Goal: Task Accomplishment & Management: Complete application form

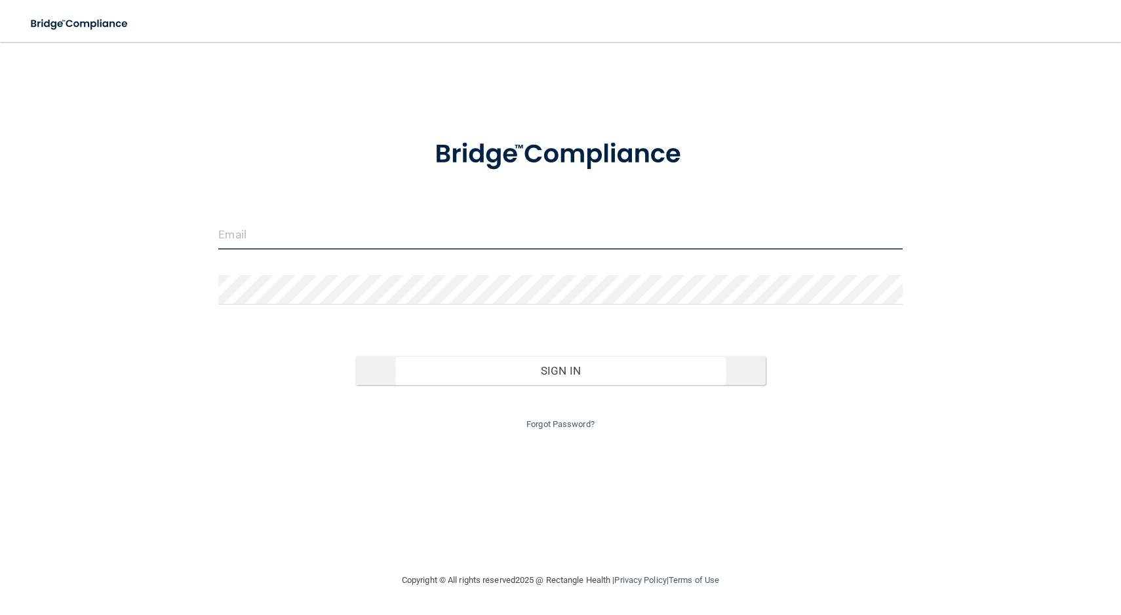
type input "[EMAIL_ADDRESS][DOMAIN_NAME]"
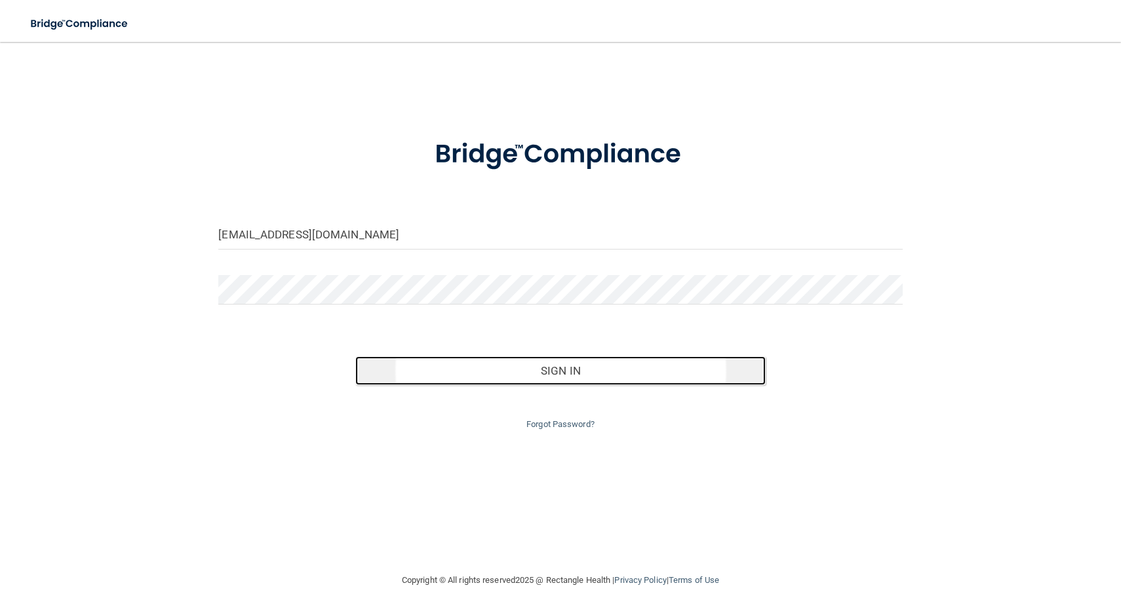
click at [568, 368] on button "Sign In" at bounding box center [560, 371] width 410 height 29
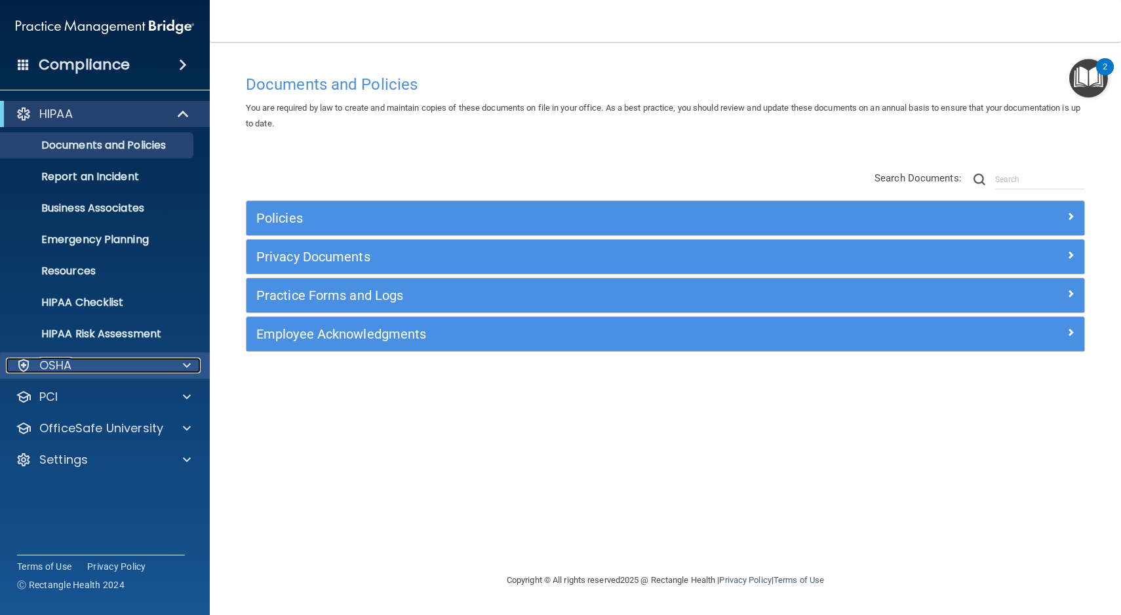
click at [85, 372] on div "OSHA" at bounding box center [87, 366] width 163 height 16
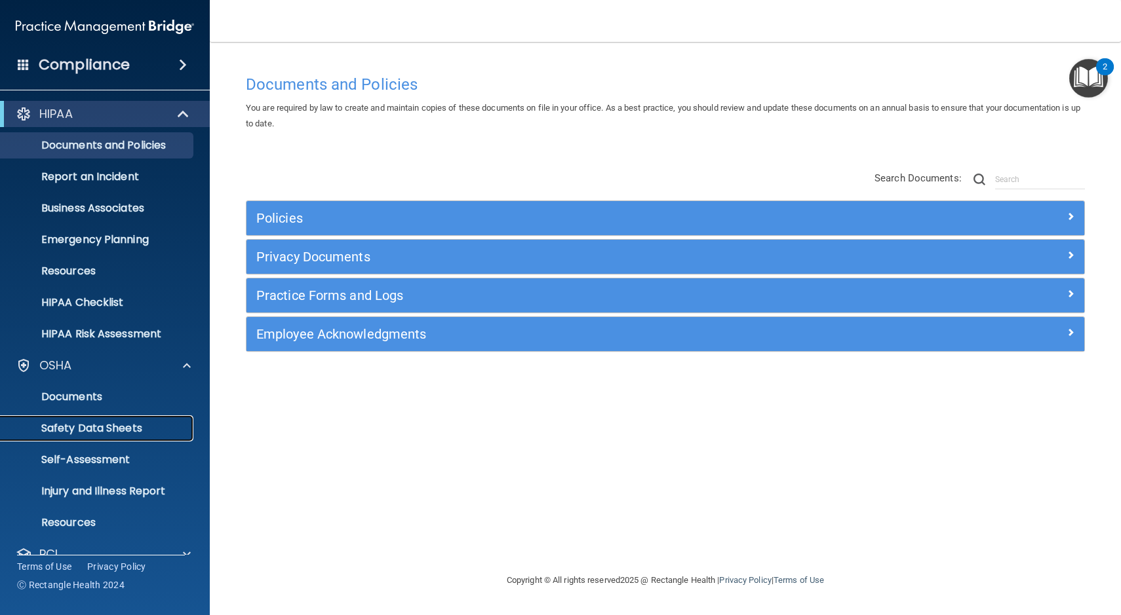
click at [90, 432] on p "Safety Data Sheets" at bounding box center [98, 428] width 179 height 13
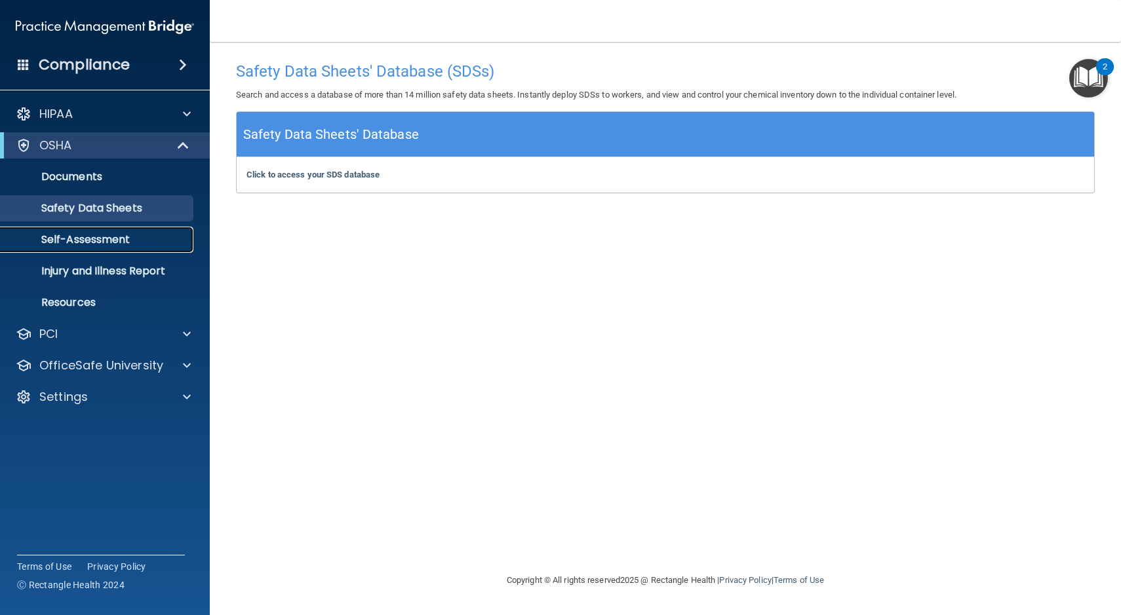
click at [115, 243] on p "Self-Assessment" at bounding box center [98, 239] width 179 height 13
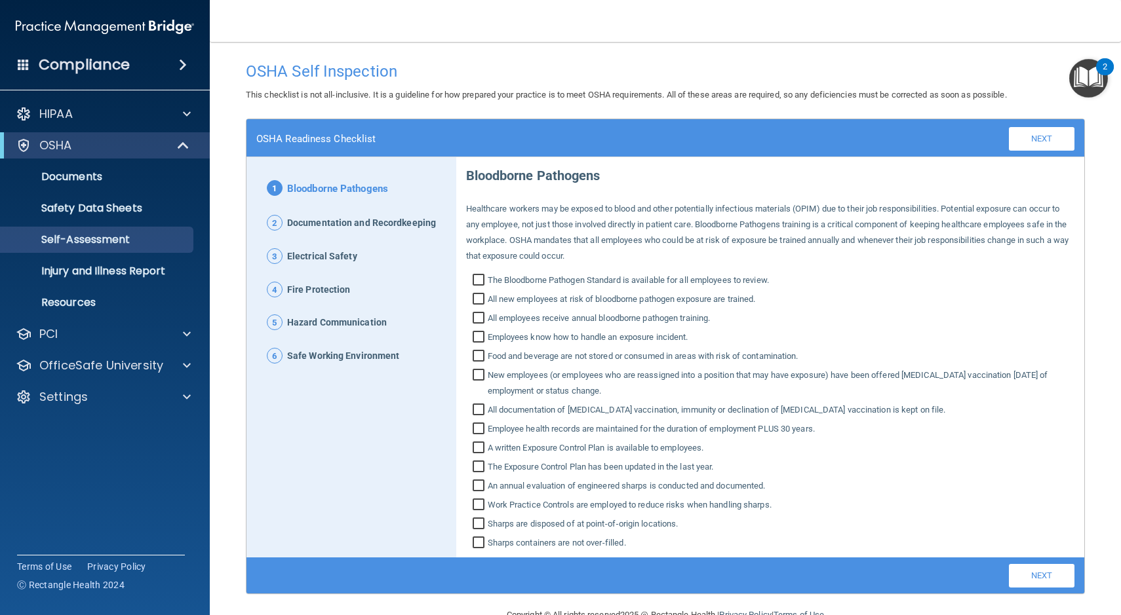
click at [478, 279] on input "The Bloodborne Pathogen Standard is available for all employees to review." at bounding box center [480, 281] width 15 height 13
checkbox input "true"
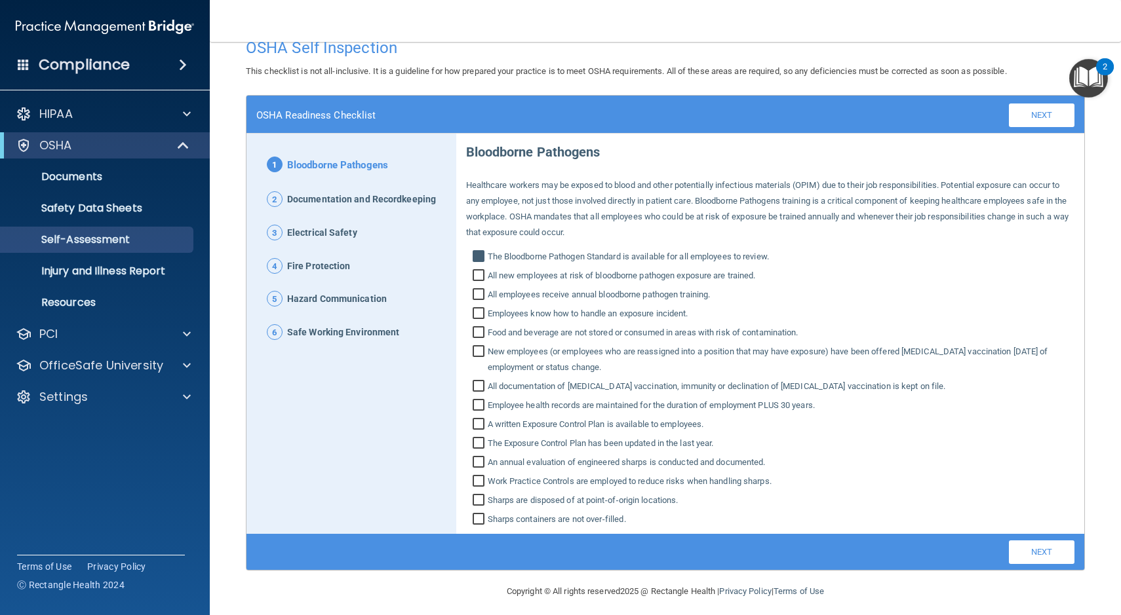
scroll to position [31, 0]
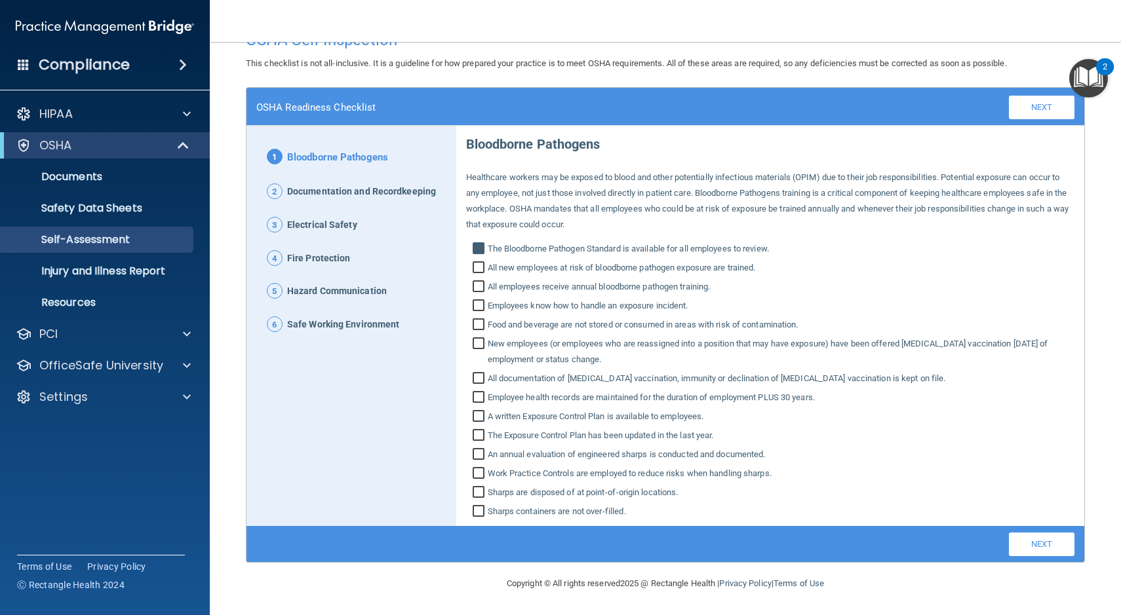
click at [475, 324] on input "Food and beverage are not stored or consumed in areas with risk of contaminatio…" at bounding box center [480, 326] width 15 height 13
checkbox input "true"
click at [476, 433] on input "The Exposure Control Plan has been updated in the last year." at bounding box center [480, 437] width 15 height 13
checkbox input "true"
click at [478, 513] on input "Sharps containers are not over‐filled." at bounding box center [480, 513] width 15 height 13
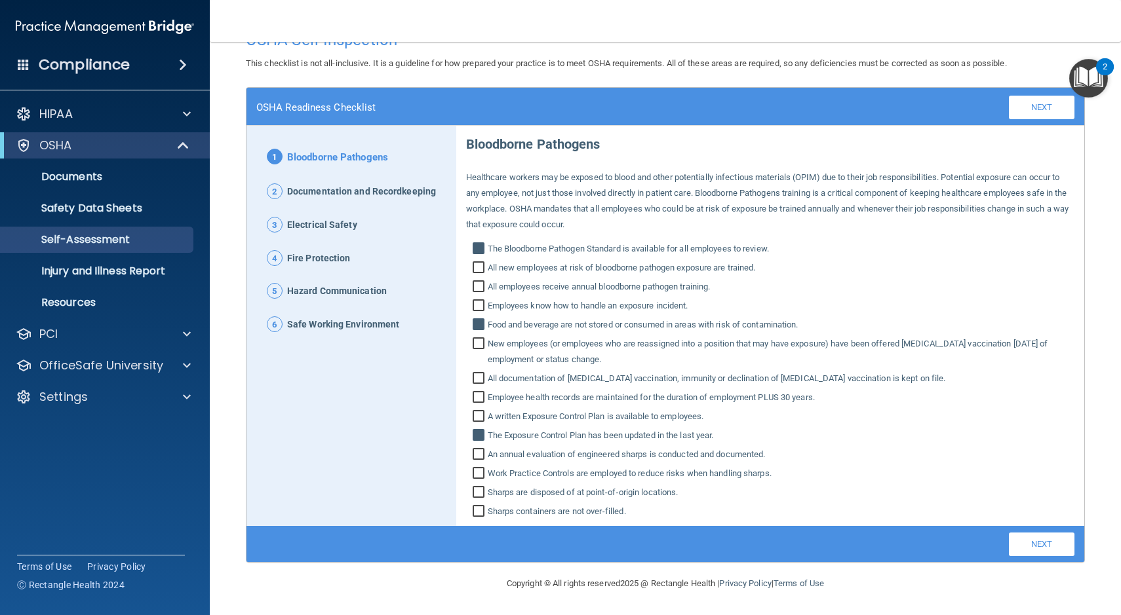
checkbox input "true"
click at [473, 491] on input "Sharps are disposed of at point‐of‐origin locations." at bounding box center [480, 494] width 15 height 13
checkbox input "true"
click at [475, 420] on input "A written Exposure Control Plan is available to employees." at bounding box center [480, 418] width 15 height 13
click at [475, 414] on input "A written Exposure Control Plan is available to employees." at bounding box center [480, 418] width 15 height 13
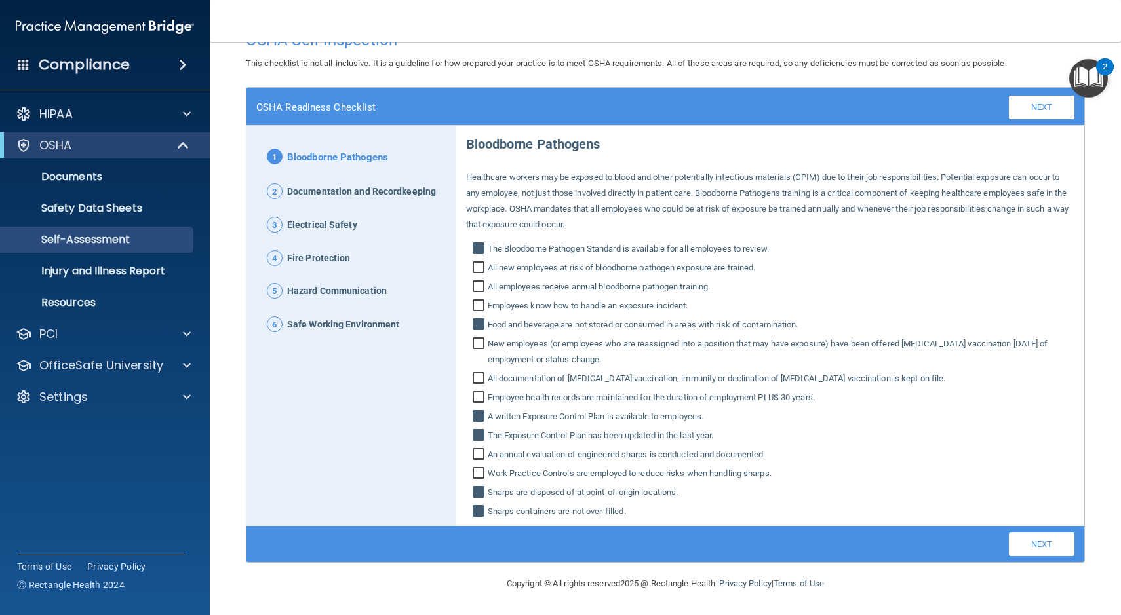
checkbox input "false"
click at [1041, 108] on link "Next" at bounding box center [1042, 108] width 66 height 24
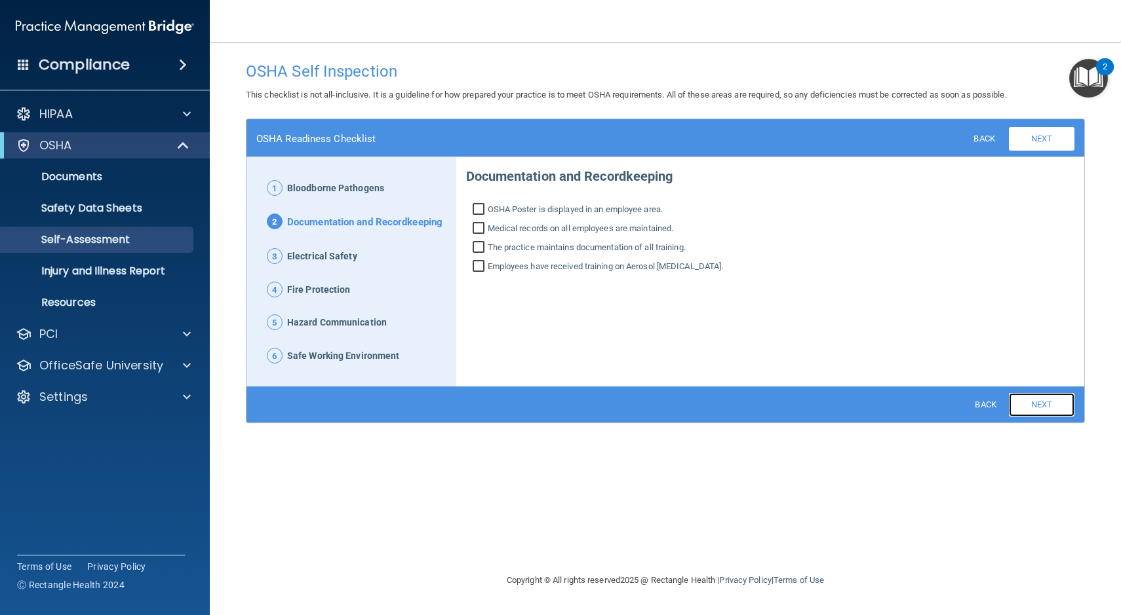
click at [1031, 404] on link "Next" at bounding box center [1042, 405] width 66 height 24
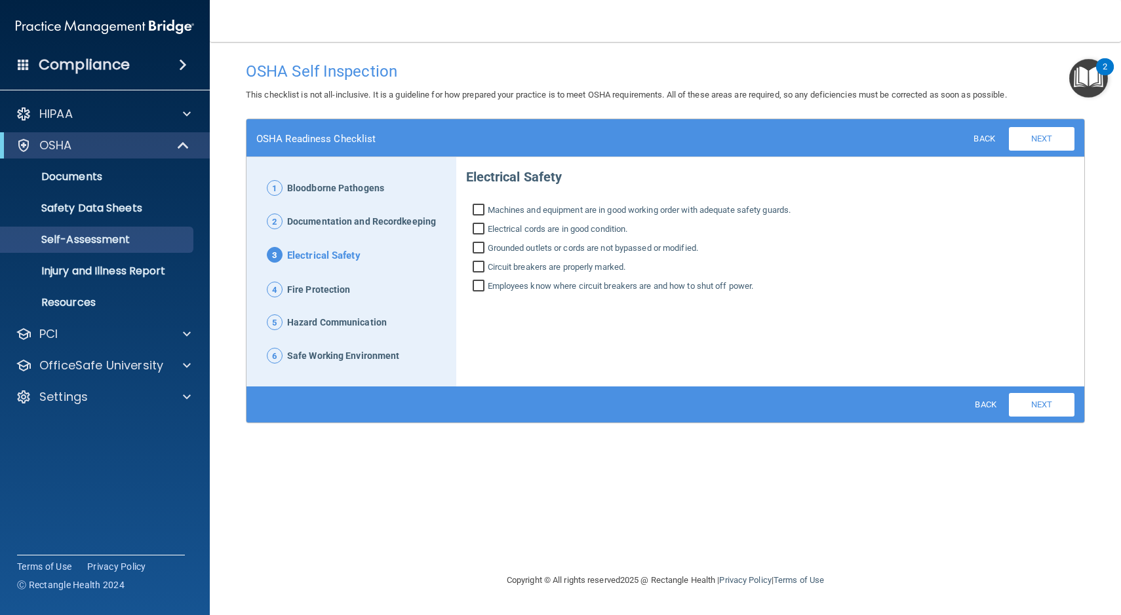
click at [480, 209] on input "Machines and equipment are in good working order with adequate safety guards." at bounding box center [480, 211] width 15 height 13
checkbox input "true"
click at [480, 226] on input "Electrical cords are in good condition." at bounding box center [480, 230] width 15 height 13
checkbox input "true"
click at [483, 248] on input "Grounded outlets or cords are not bypassed or modified." at bounding box center [480, 249] width 15 height 13
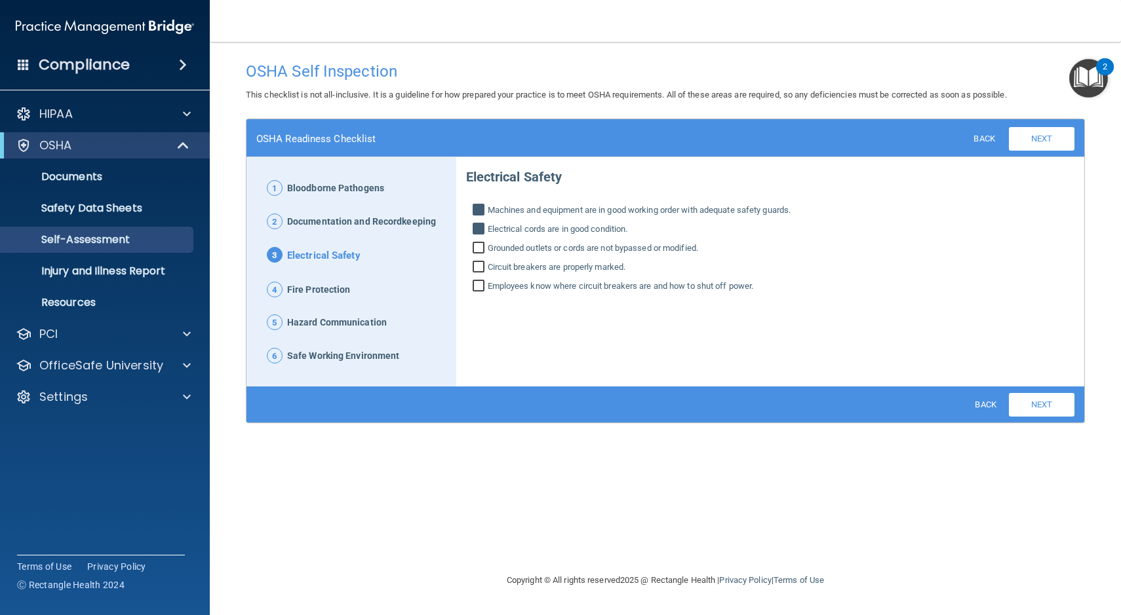
checkbox input "true"
click at [480, 265] on input "Circuit breakers are properly marked." at bounding box center [480, 268] width 15 height 13
checkbox input "true"
click at [480, 287] on input "Employees know where circuit breakers are and how to shut off power." at bounding box center [480, 287] width 15 height 13
click at [477, 284] on input "Employees know where circuit breakers are and how to shut off power." at bounding box center [480, 287] width 15 height 13
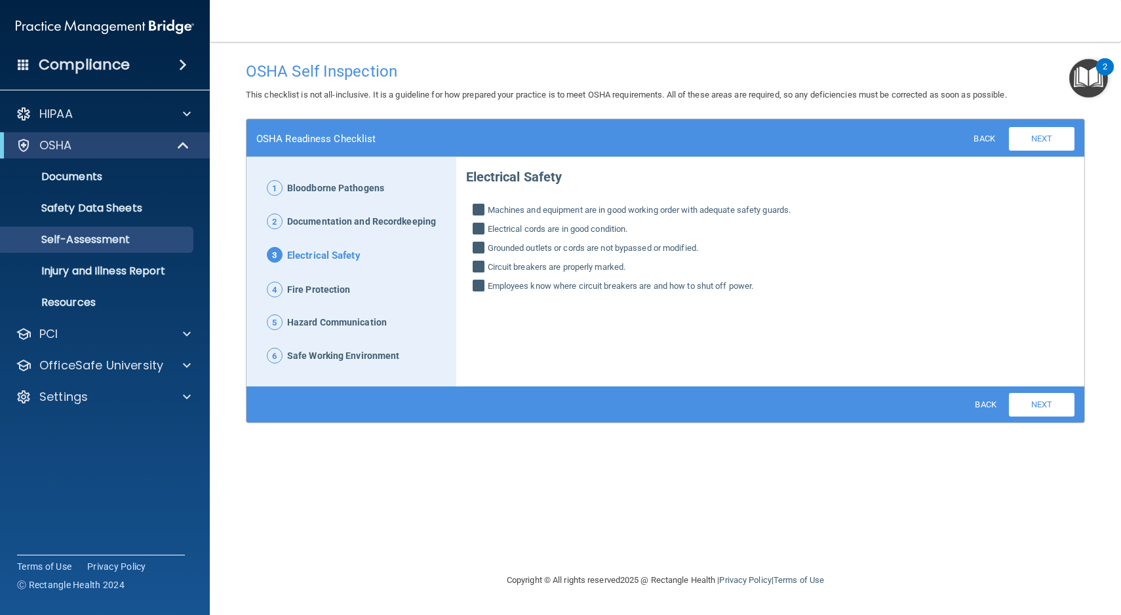
checkbox input "false"
click at [1040, 399] on link "Next" at bounding box center [1042, 405] width 66 height 24
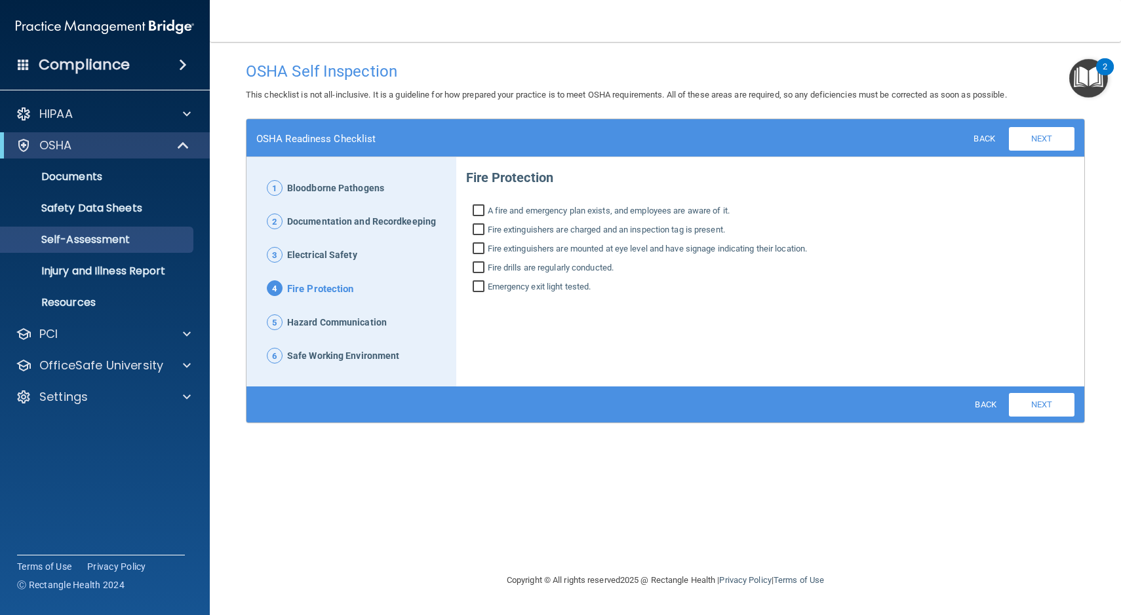
click at [473, 267] on input "Fire drills are regularly conducted." at bounding box center [480, 269] width 15 height 13
checkbox input "true"
click at [481, 288] on input "Emergency exit light tested." at bounding box center [480, 288] width 15 height 13
checkbox input "true"
click at [1043, 415] on link "Next" at bounding box center [1042, 405] width 66 height 24
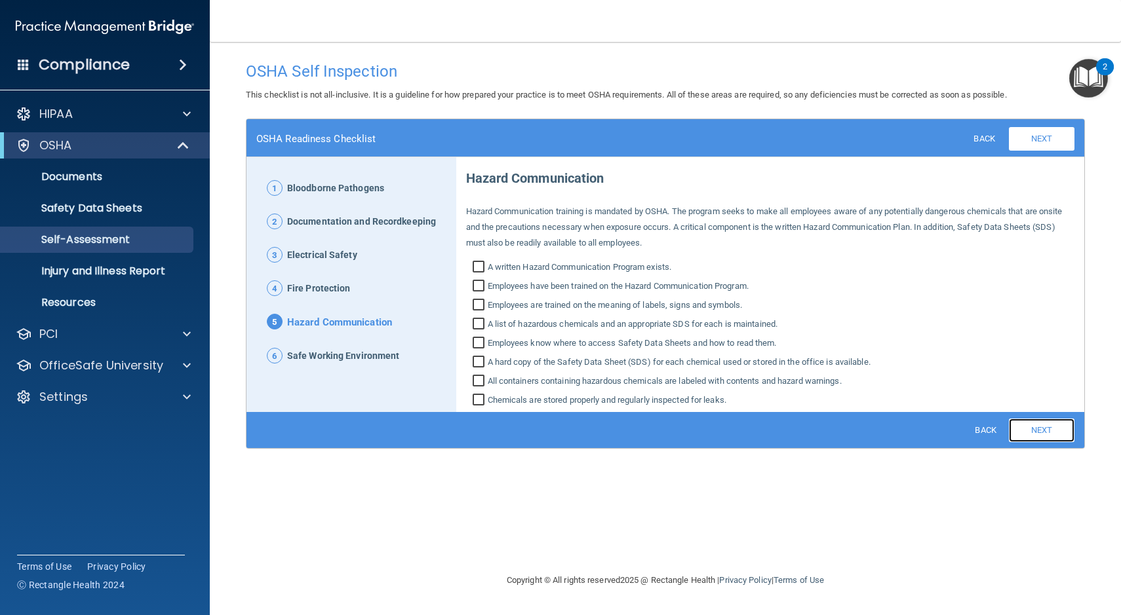
click at [1041, 432] on link "Next" at bounding box center [1042, 431] width 66 height 24
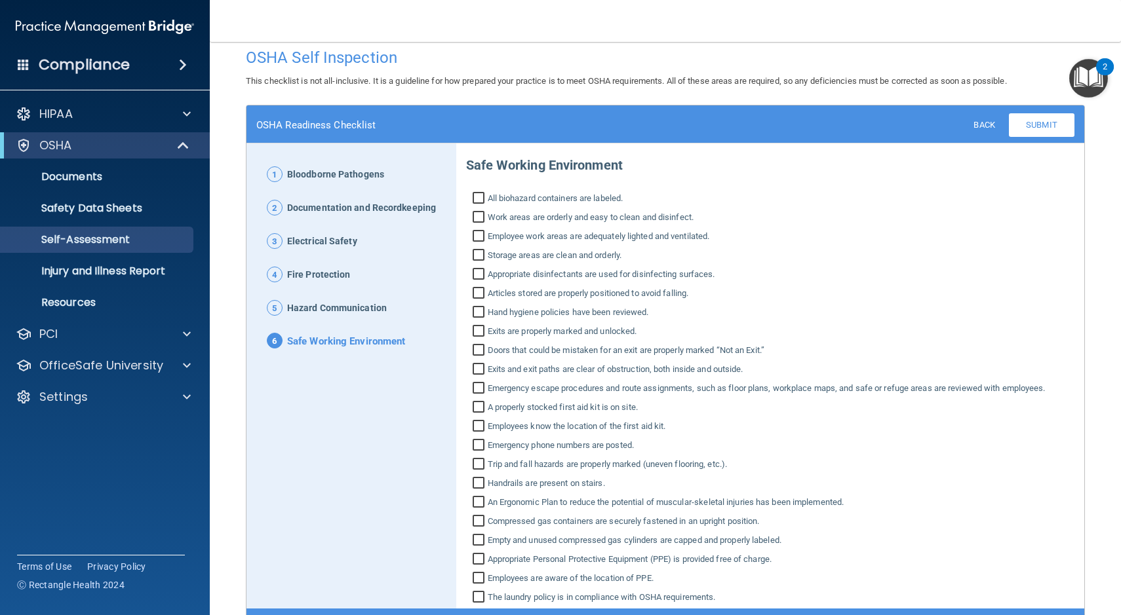
scroll to position [16, 0]
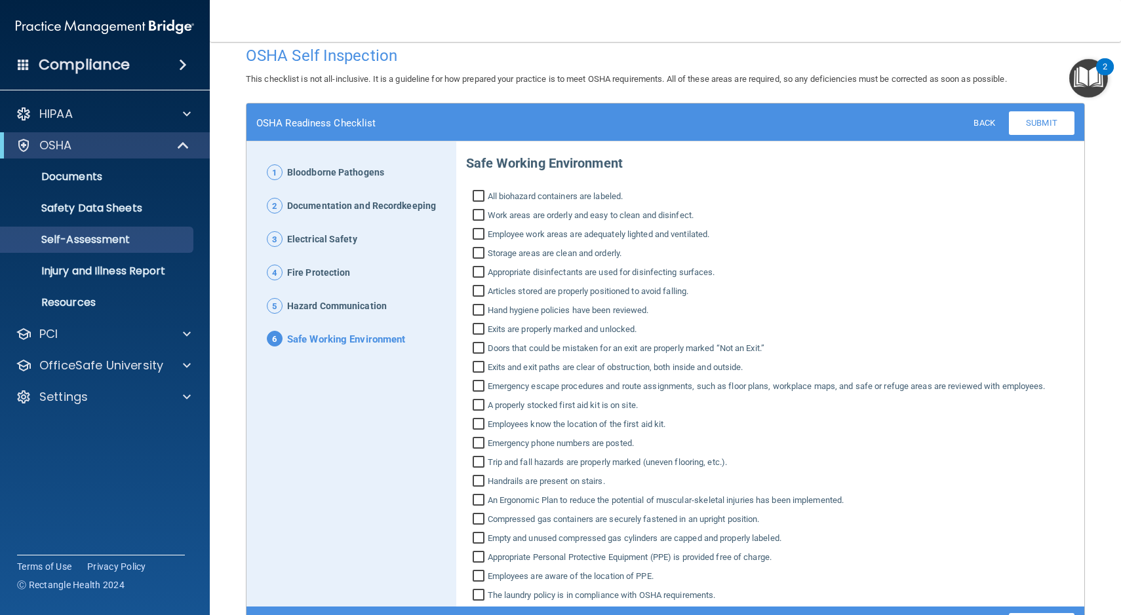
click at [479, 197] on input "All biohazard containers are labeled." at bounding box center [480, 197] width 15 height 13
checkbox input "true"
click at [479, 213] on input "Work areas are orderly and easy to clean and disinfect." at bounding box center [480, 216] width 15 height 13
checkbox input "true"
click at [478, 232] on input "Employee work areas are adequately lighted and ventilated." at bounding box center [480, 235] width 15 height 13
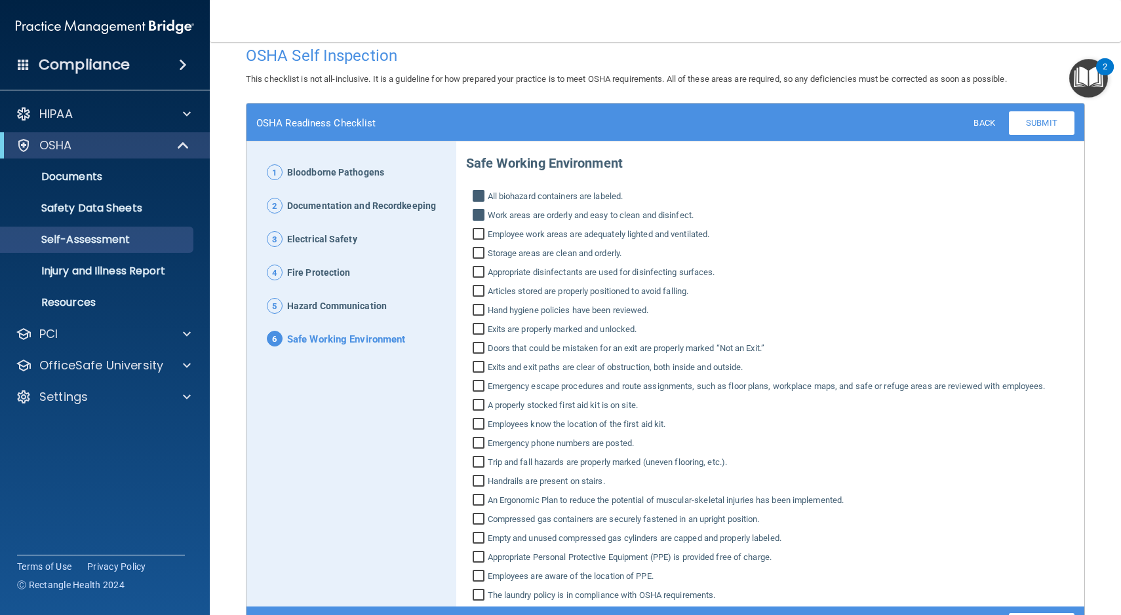
checkbox input "true"
click at [475, 250] on input "Storage areas are clean and orderly." at bounding box center [480, 254] width 15 height 13
checkbox input "true"
click at [475, 269] on input "Appropriate disinfectants are used for disinfecting surfaces." at bounding box center [480, 273] width 15 height 13
checkbox input "true"
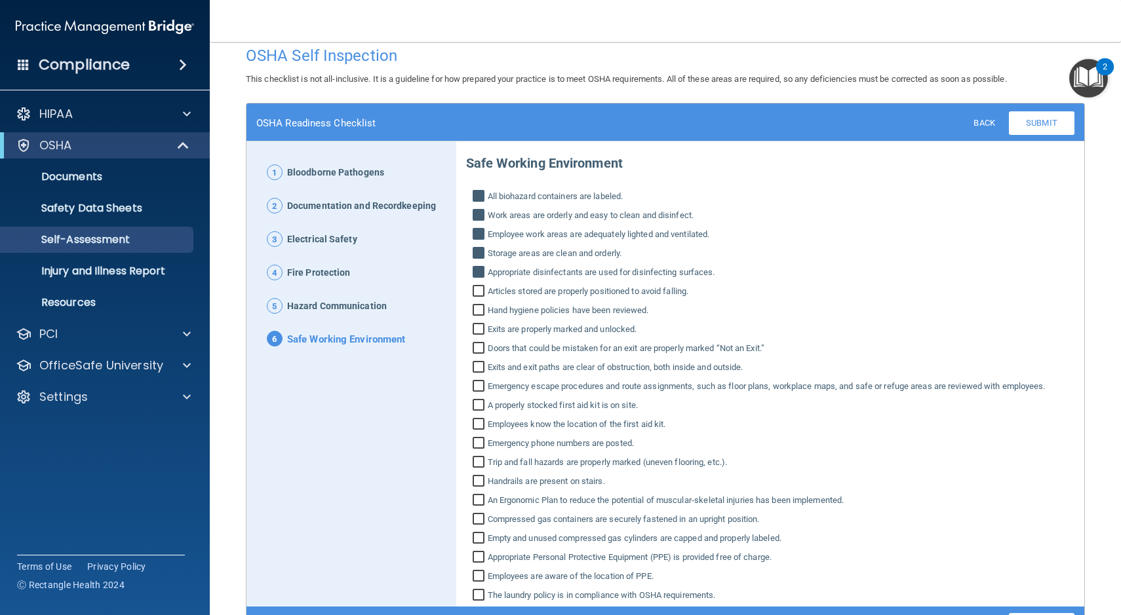
click at [475, 286] on input "Articles stored are properly positioned to avoid falling." at bounding box center [480, 292] width 15 height 13
checkbox input "true"
click at [478, 309] on input "Hand hygiene policies have been reviewed." at bounding box center [480, 311] width 15 height 13
checkbox input "true"
click at [476, 325] on input "Exits are properly marked and unlocked." at bounding box center [480, 330] width 15 height 13
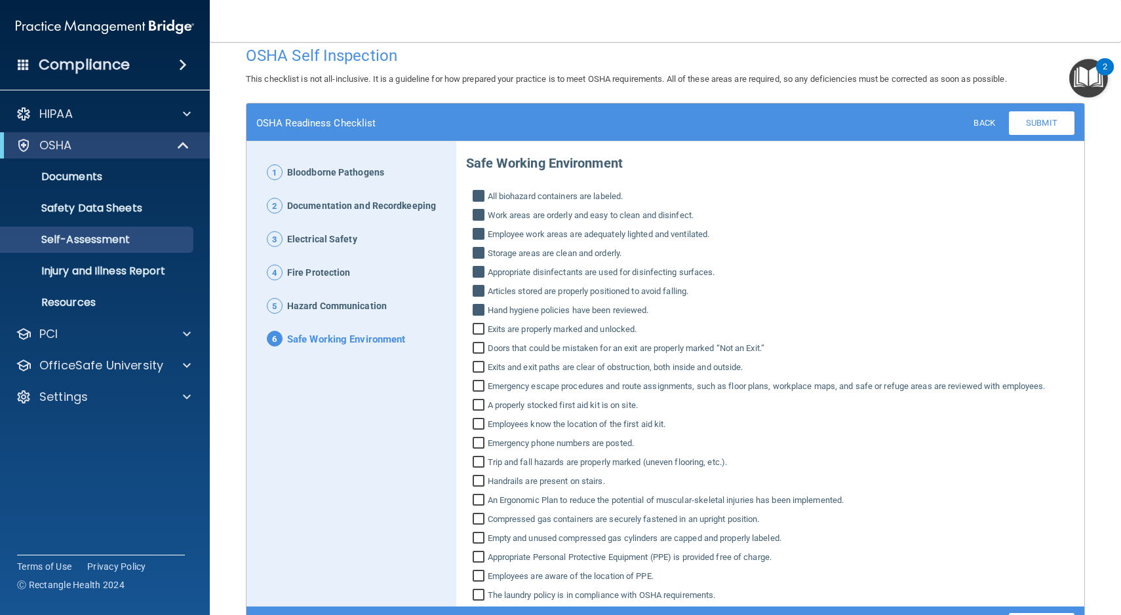
checkbox input "true"
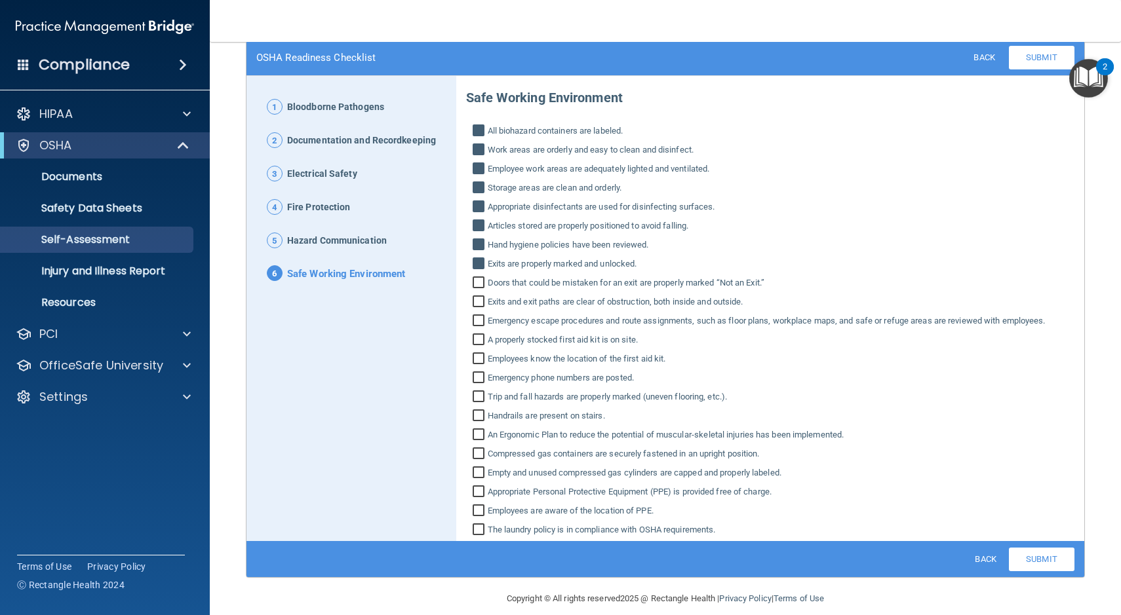
scroll to position [86, 0]
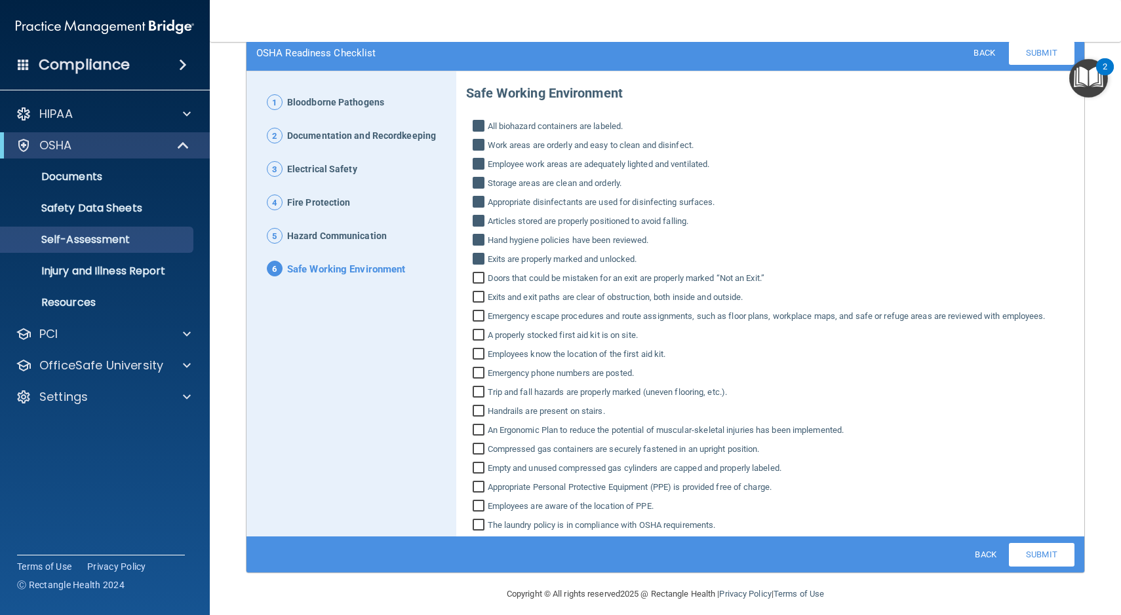
click at [477, 277] on input "Doors that could be mistaken for an exit are properly marked “Not an Exit.”" at bounding box center [480, 279] width 15 height 13
checkbox input "true"
click at [477, 294] on input "Exits and exit paths are clear of obstruction, both inside and outside." at bounding box center [480, 298] width 15 height 13
checkbox input "true"
click at [477, 315] on input "Emergency escape procedures and route assignments, such as floor plans, workpla…" at bounding box center [480, 317] width 15 height 13
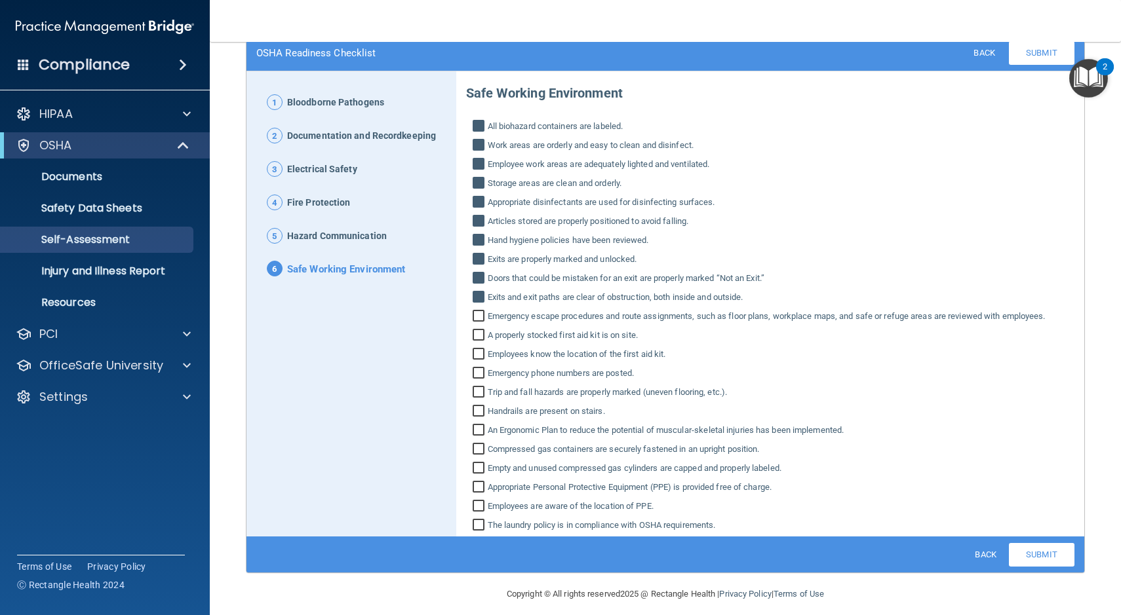
checkbox input "true"
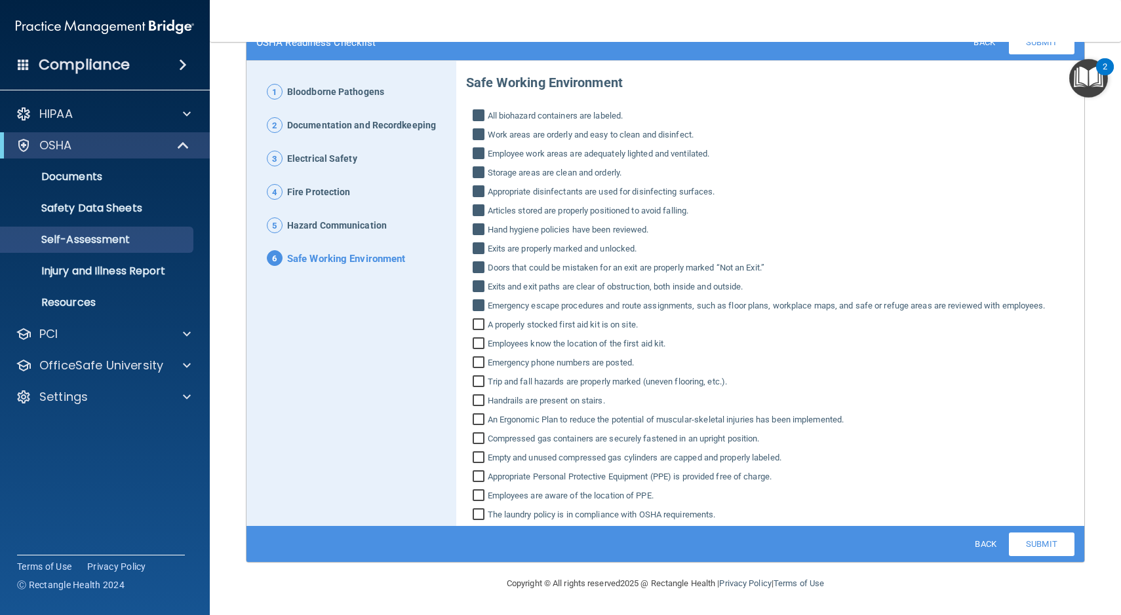
click at [477, 399] on input "Handrails are present on stairs." at bounding box center [480, 402] width 15 height 13
checkbox input "true"
click at [479, 381] on input "Trip and fall hazards are properly marked (uneven flooring, etc.)." at bounding box center [480, 383] width 15 height 13
checkbox input "true"
click at [477, 364] on input "Emergency phone numbers are posted." at bounding box center [480, 364] width 15 height 13
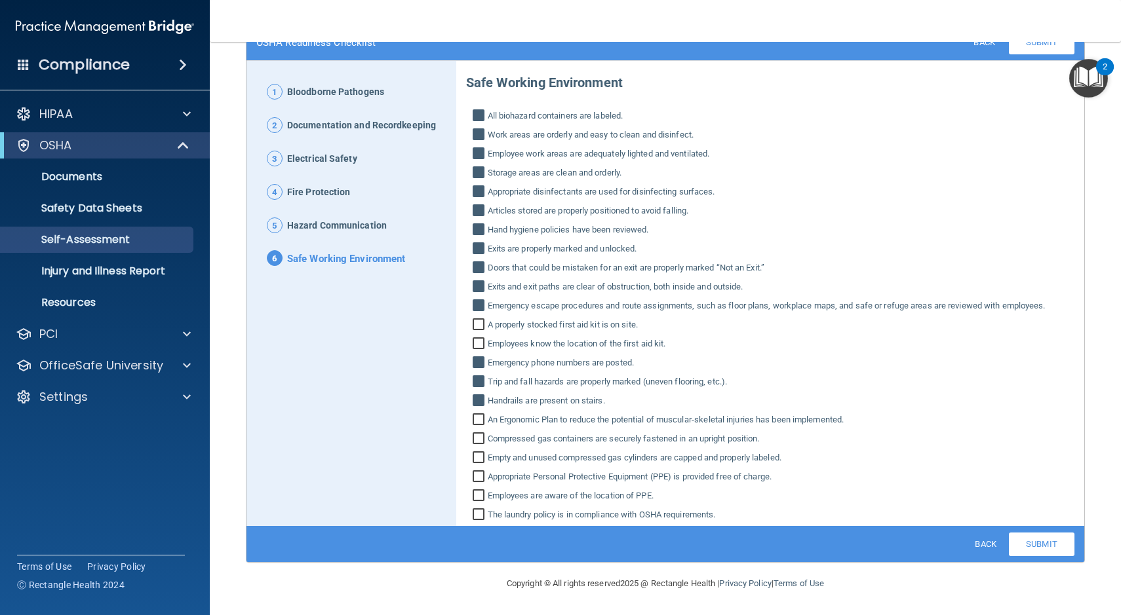
click at [477, 364] on input "Emergency phone numbers are posted." at bounding box center [480, 364] width 15 height 13
checkbox input "false"
click at [475, 438] on input "Compressed gas containers are securely fastened in an upright position." at bounding box center [480, 440] width 15 height 13
checkbox input "true"
click at [475, 456] on input "Empty and unused compressed gas cylinders are capped and properly labeled." at bounding box center [480, 459] width 15 height 13
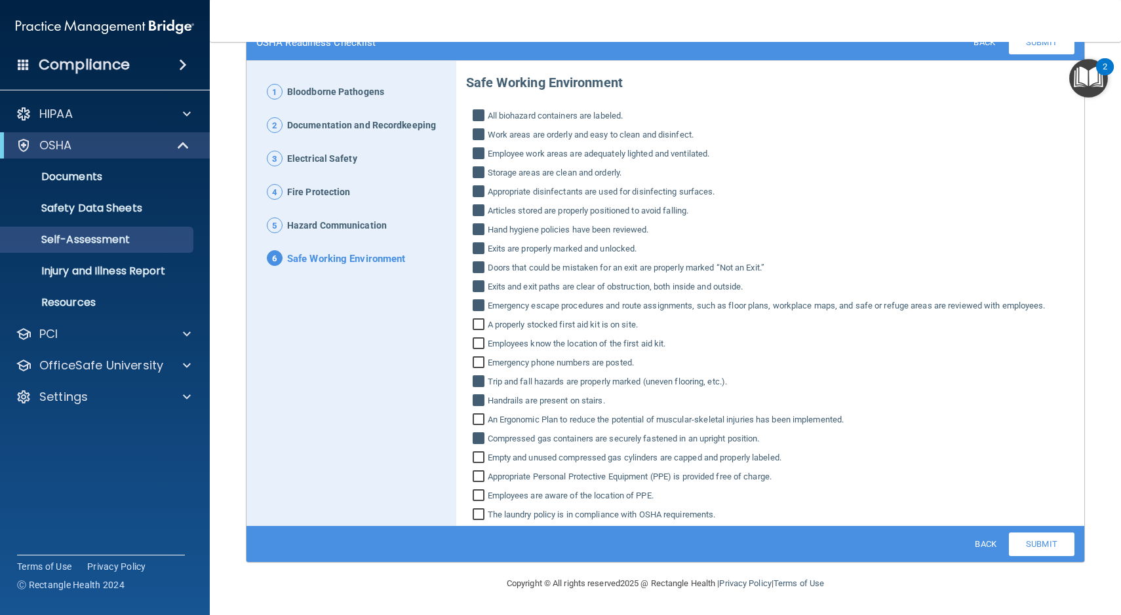
checkbox input "true"
click at [476, 481] on input "Appropriate Personal Protective Equipment (PPE) is provided free of charge." at bounding box center [480, 478] width 15 height 13
checkbox input "true"
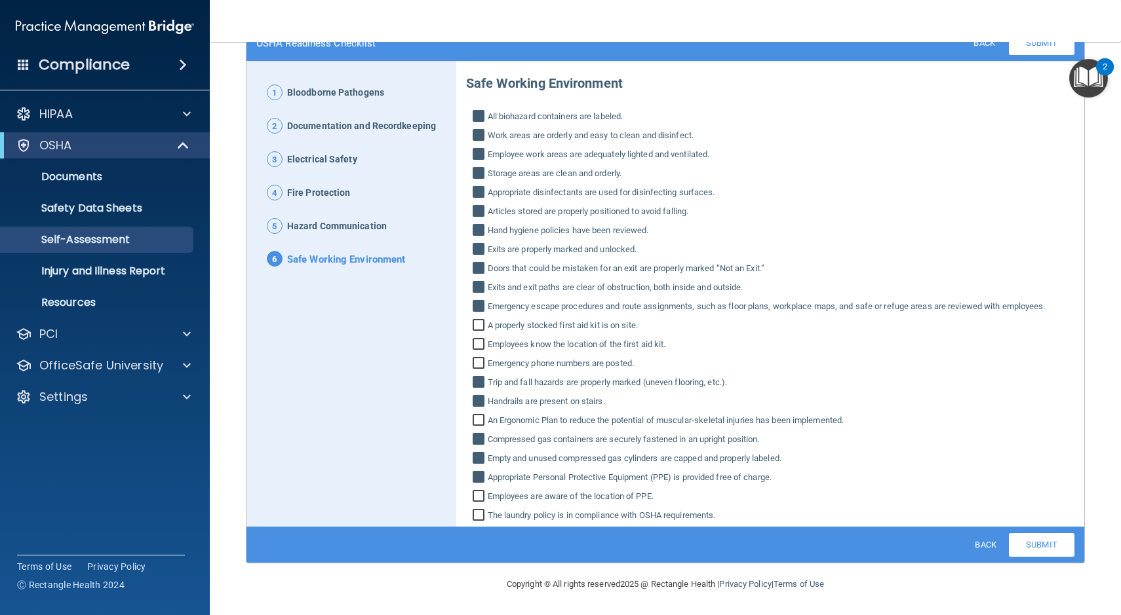
click at [480, 497] on input "Employees are aware of the location of PPE." at bounding box center [480, 498] width 15 height 13
checkbox input "true"
click at [475, 515] on input "The laundry policy is in compliance with OSHA requirements." at bounding box center [480, 517] width 15 height 13
checkbox input "true"
click at [1038, 551] on link "Submit" at bounding box center [1042, 546] width 66 height 24
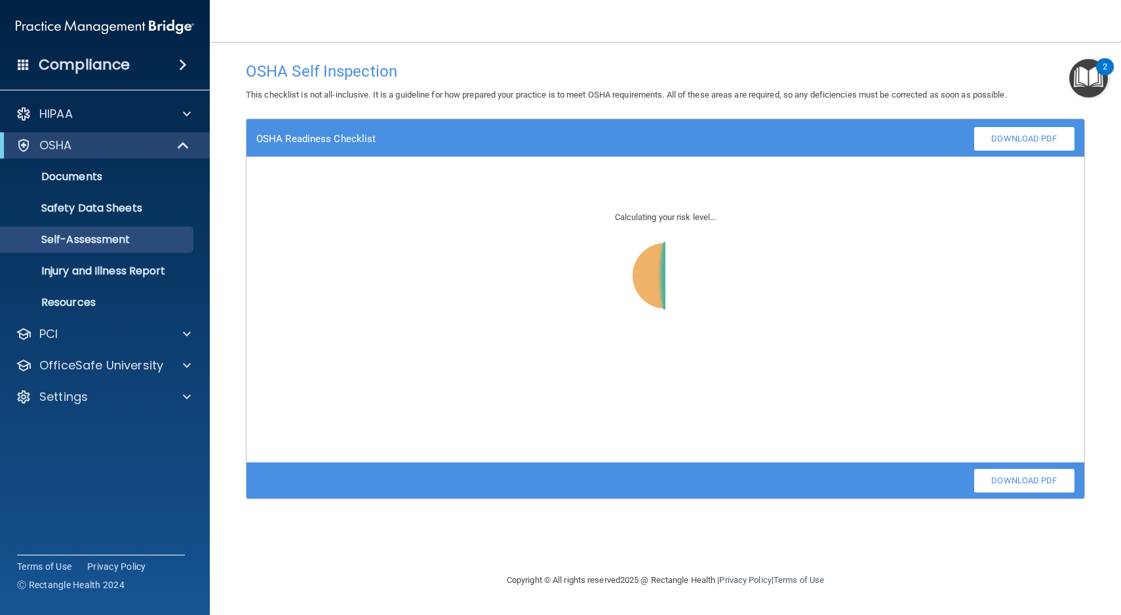
scroll to position [0, 0]
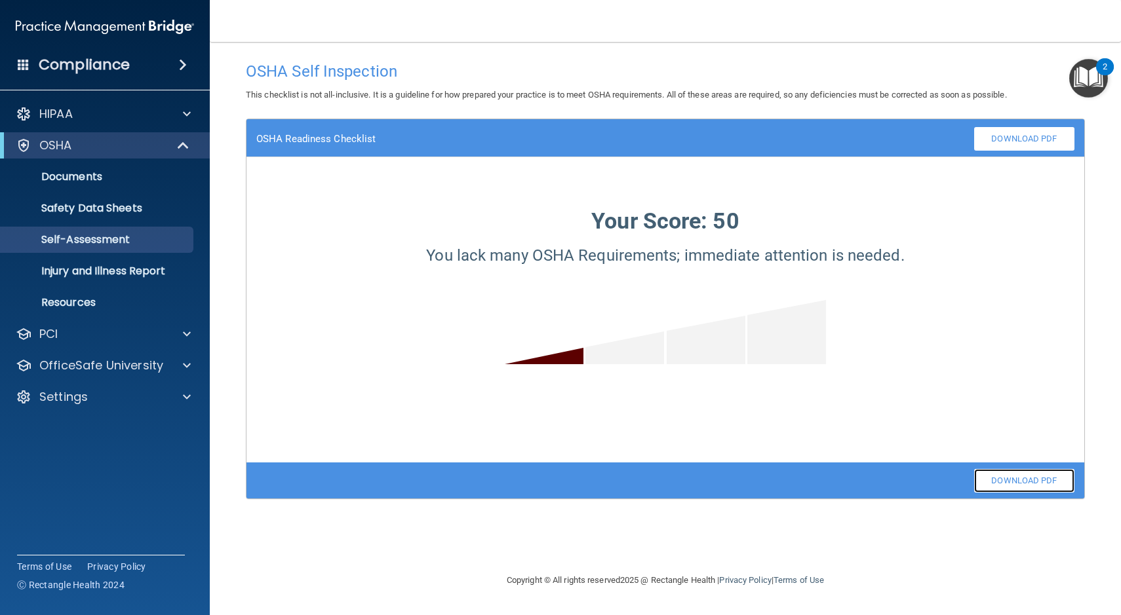
click at [1021, 486] on link "Download PDF" at bounding box center [1024, 481] width 100 height 24
click at [85, 302] on p "Resources" at bounding box center [98, 302] width 179 height 13
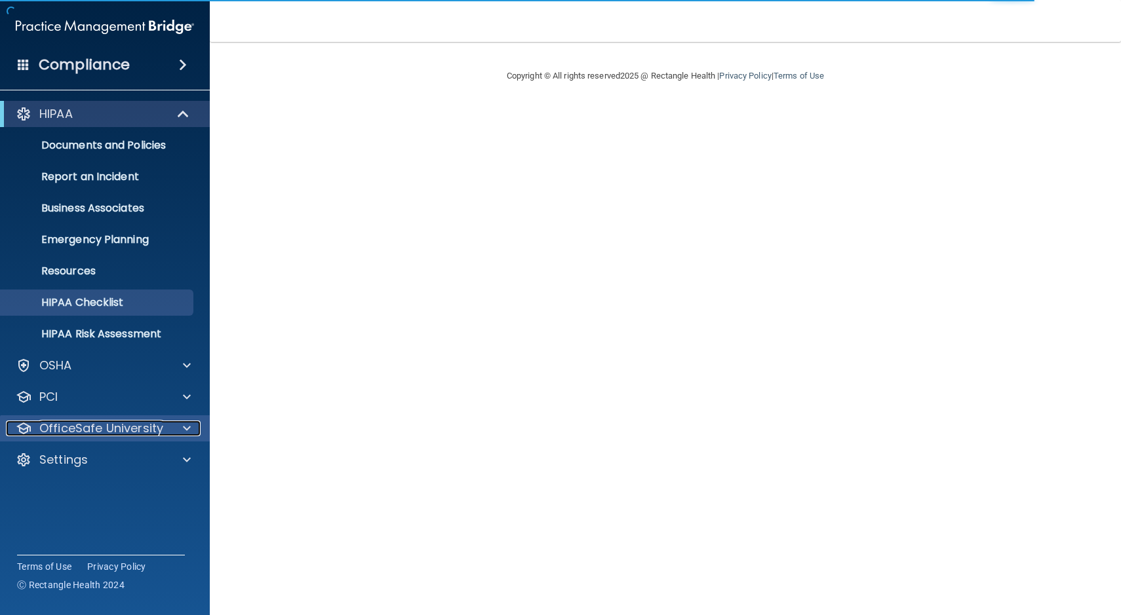
click at [189, 430] on span at bounding box center [187, 429] width 8 height 16
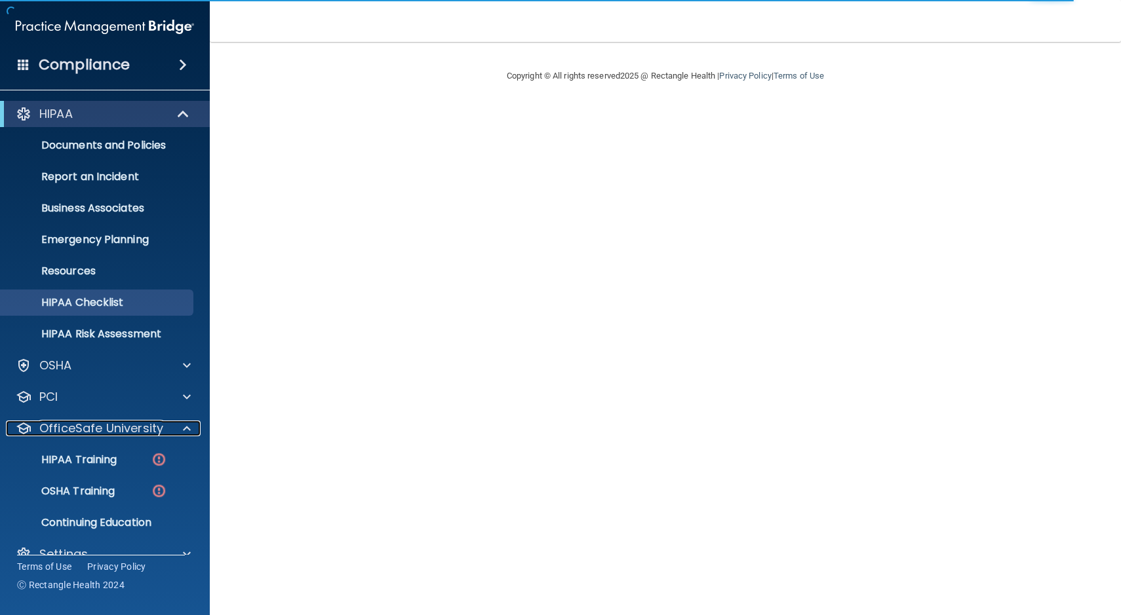
scroll to position [23, 0]
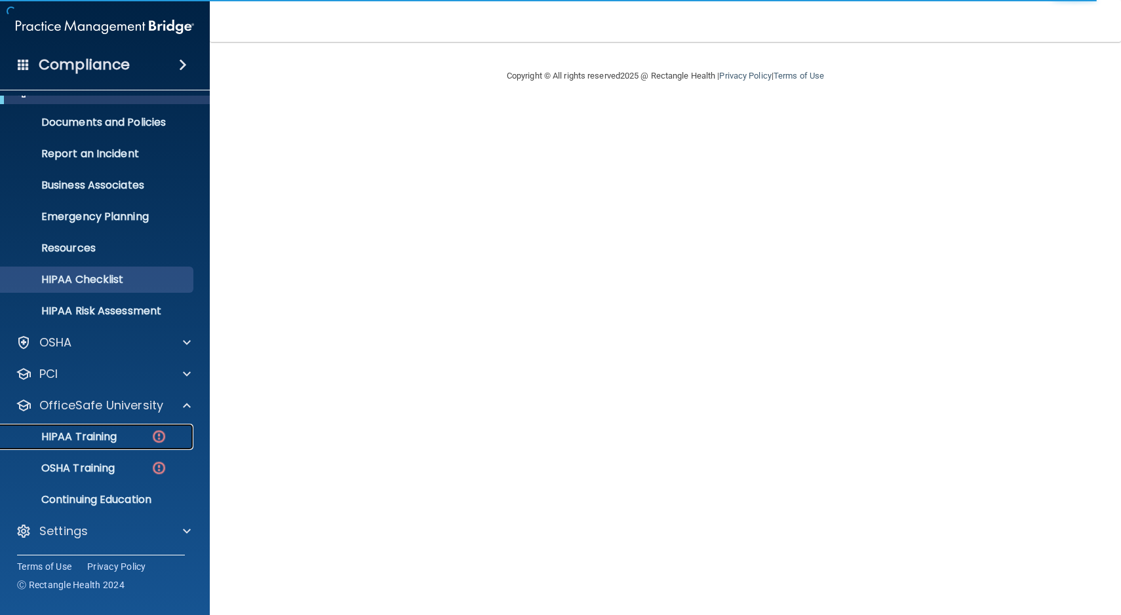
click at [102, 434] on p "HIPAA Training" at bounding box center [63, 437] width 108 height 13
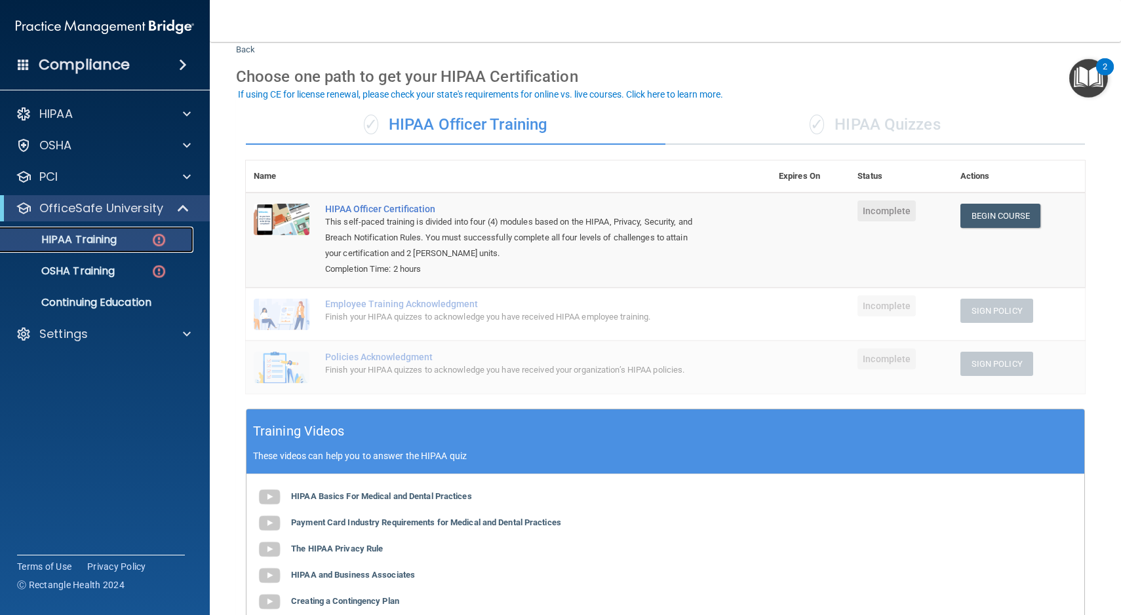
scroll to position [39, 0]
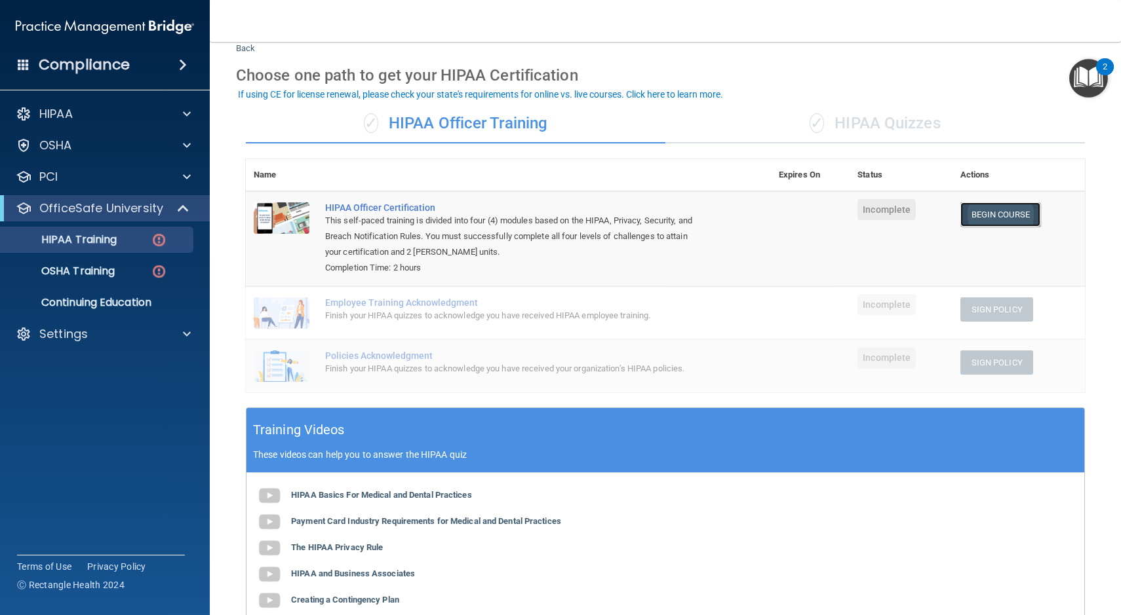
click at [1004, 214] on link "Begin Course" at bounding box center [1000, 215] width 80 height 24
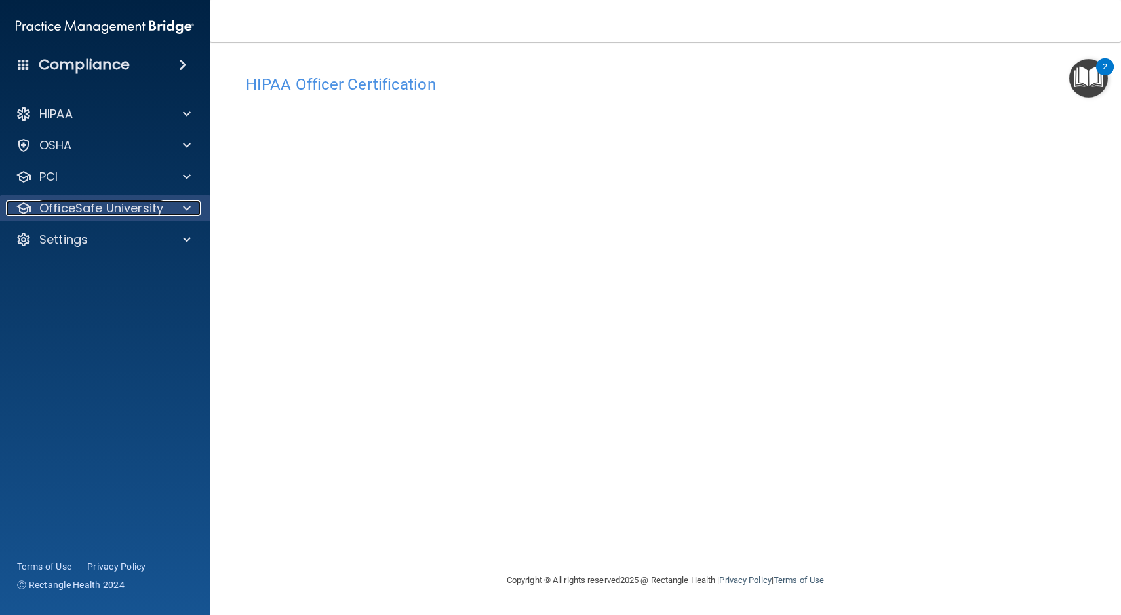
click at [138, 203] on p "OfficeSafe University" at bounding box center [101, 209] width 124 height 16
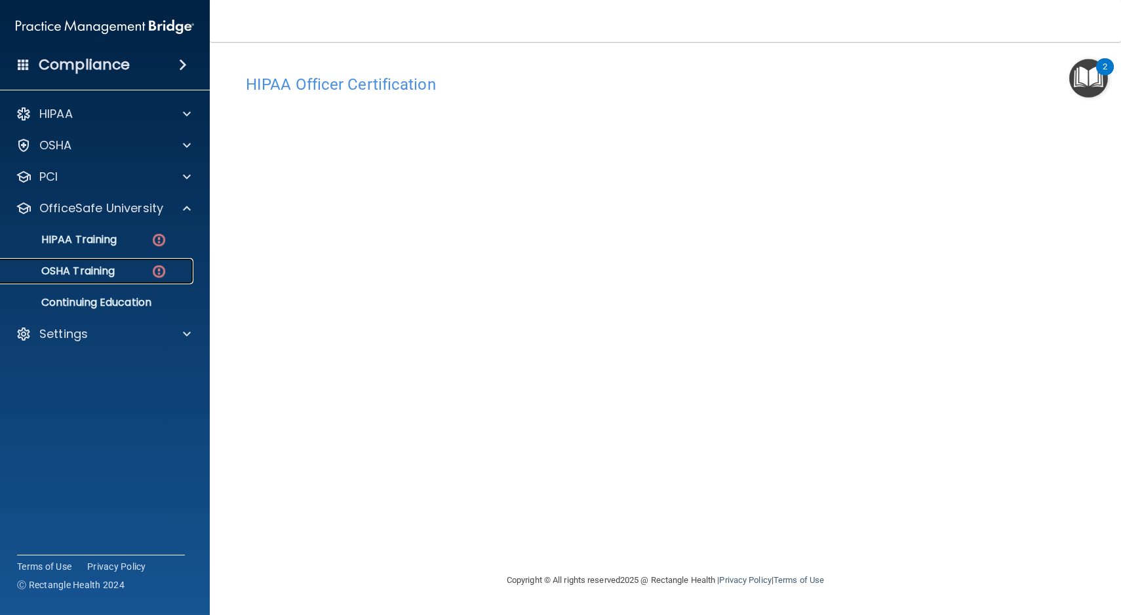
click at [99, 270] on p "OSHA Training" at bounding box center [62, 271] width 106 height 13
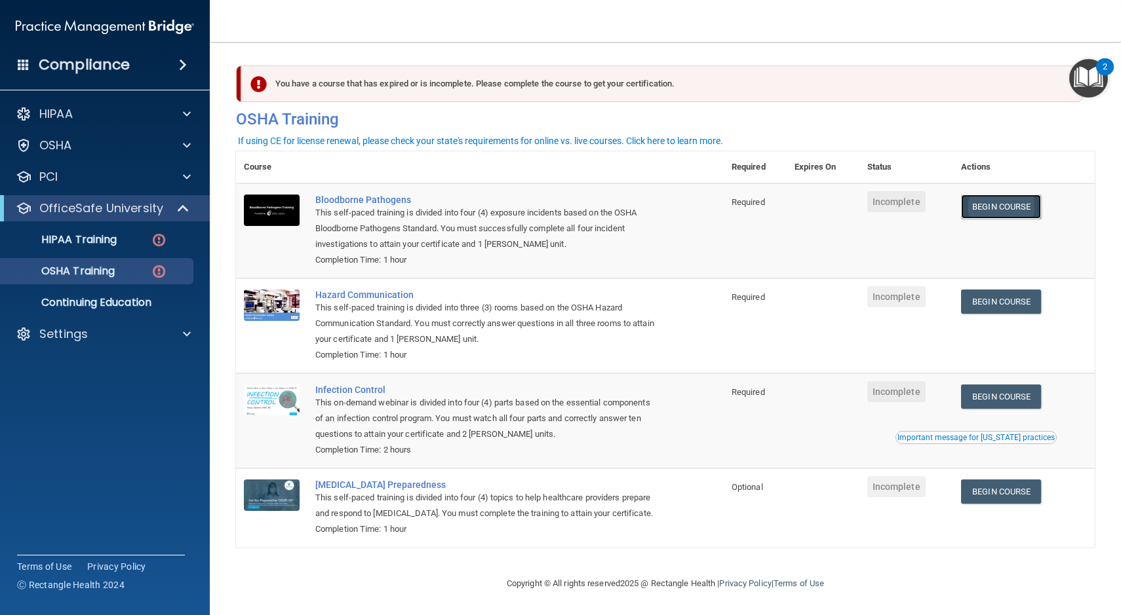
click at [1002, 209] on link "Begin Course" at bounding box center [1001, 207] width 80 height 24
click at [83, 274] on p "OSHA Training" at bounding box center [62, 271] width 106 height 13
click at [971, 210] on link "Begin Course" at bounding box center [1001, 207] width 80 height 24
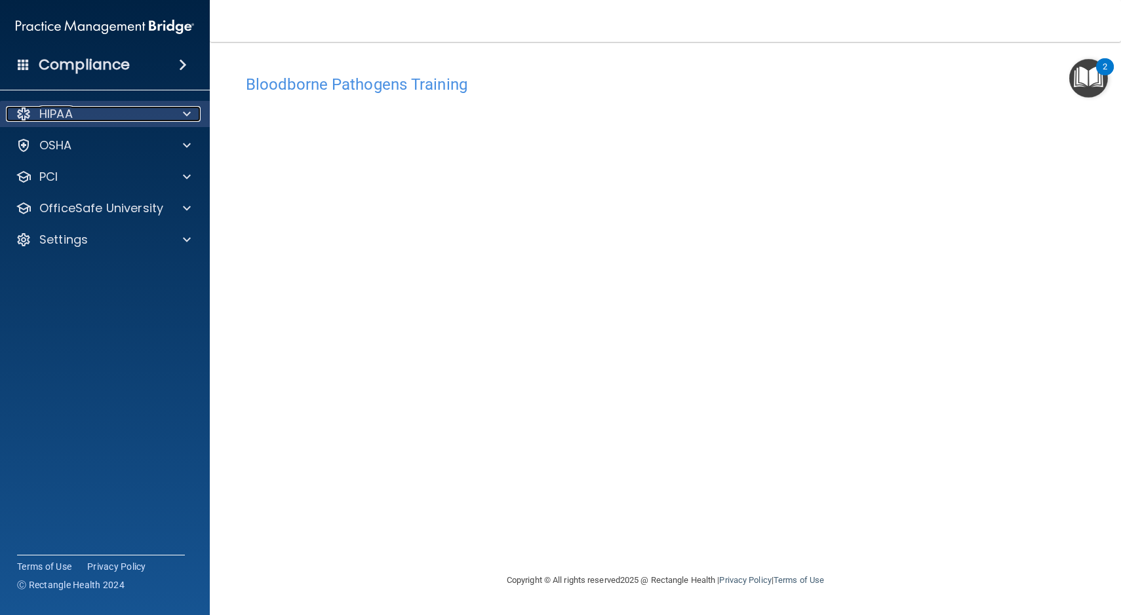
click at [160, 119] on div "HIPAA" at bounding box center [87, 114] width 163 height 16
click at [114, 119] on div "HIPAA" at bounding box center [87, 114] width 163 height 16
